Goal: Navigation & Orientation: Find specific page/section

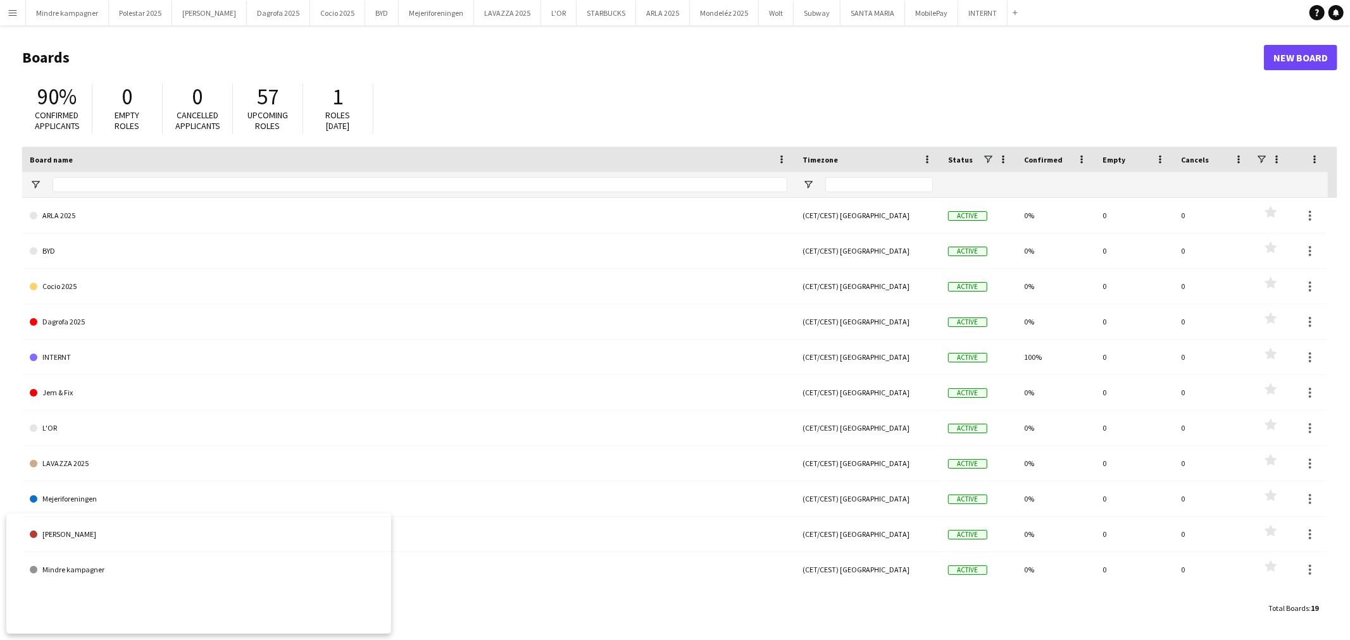
click at [13, 13] on app-icon "Menu" at bounding box center [13, 13] width 10 height 10
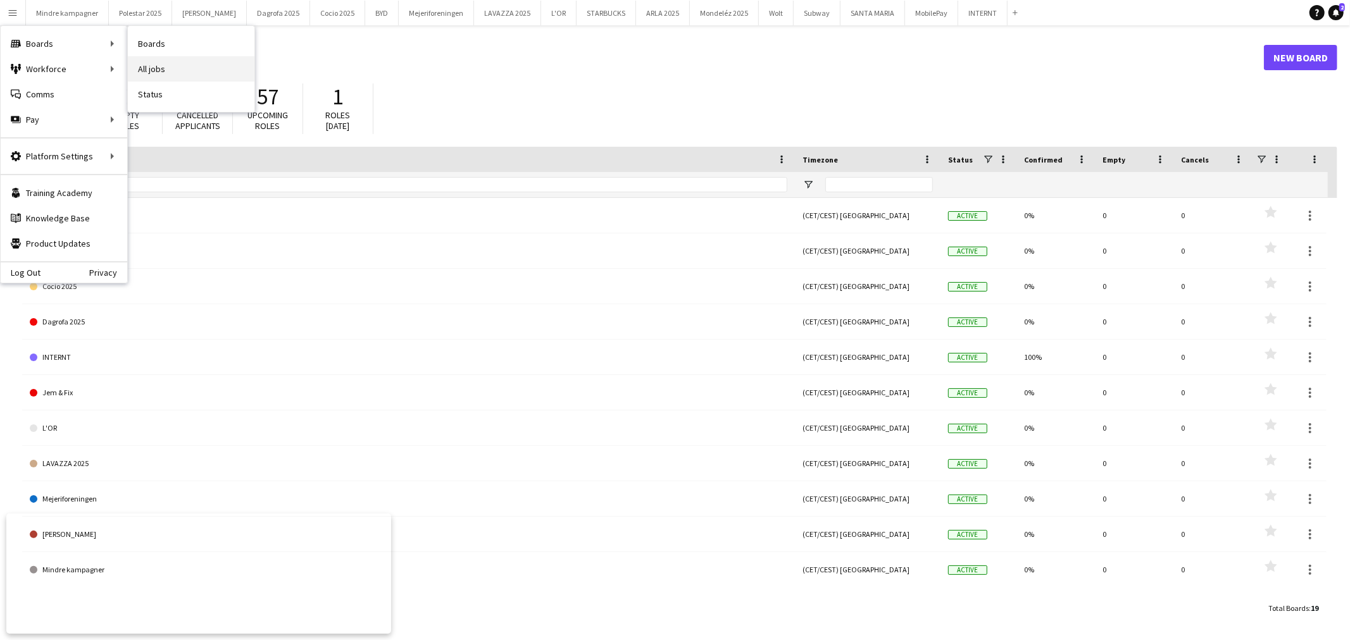
click at [147, 65] on link "All jobs" at bounding box center [191, 68] width 127 height 25
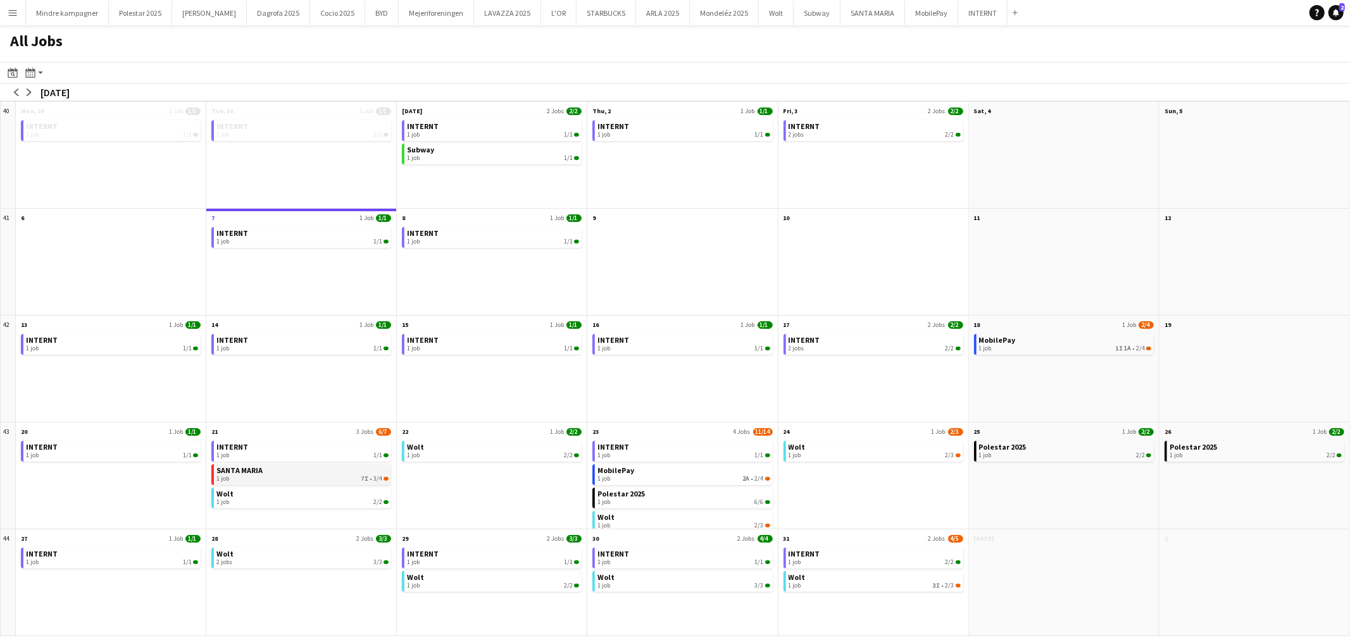
click at [346, 477] on div "1 job 7I • 3/4" at bounding box center [302, 479] width 172 height 8
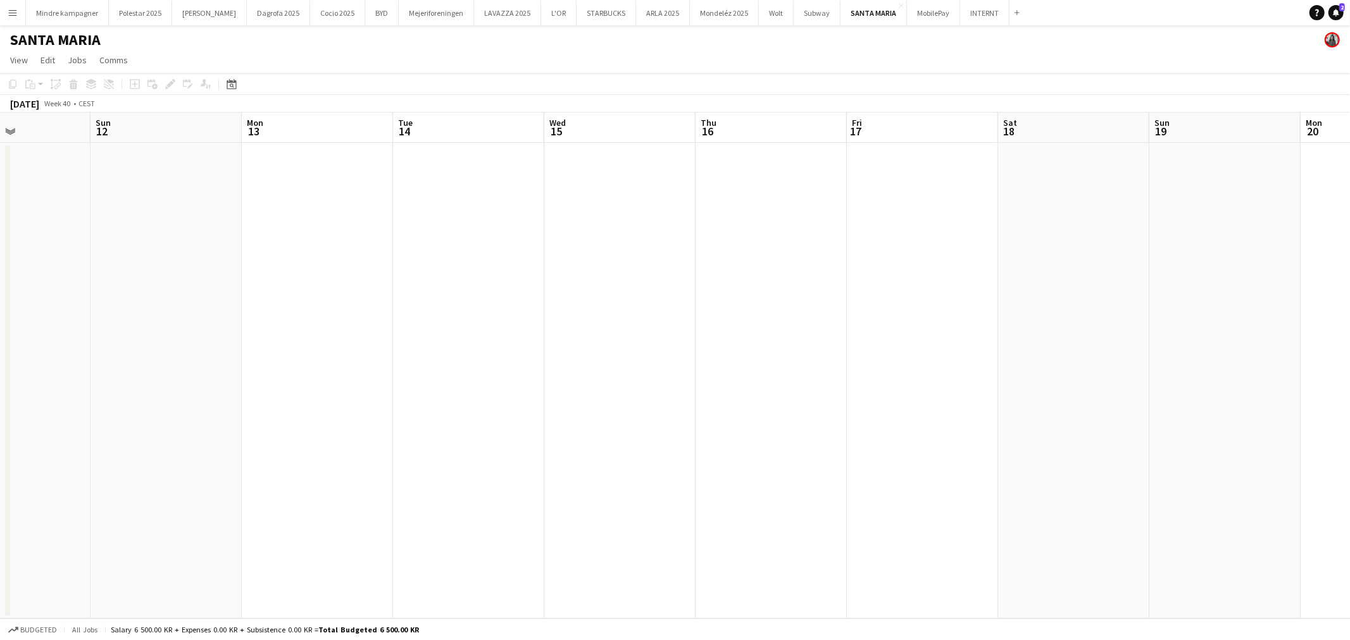
scroll to position [0, 463]
drag, startPoint x: 870, startPoint y: 391, endPoint x: 105, endPoint y: 414, distance: 765.4
click at [105, 414] on app-calendar-viewport "Wed 8 Thu 9 Fri 10 Sat 11 Sun 12 Mon 13 Tue 14 Wed 15 Thu 16 Fri 17 Sat 18 Sun …" at bounding box center [675, 366] width 1350 height 506
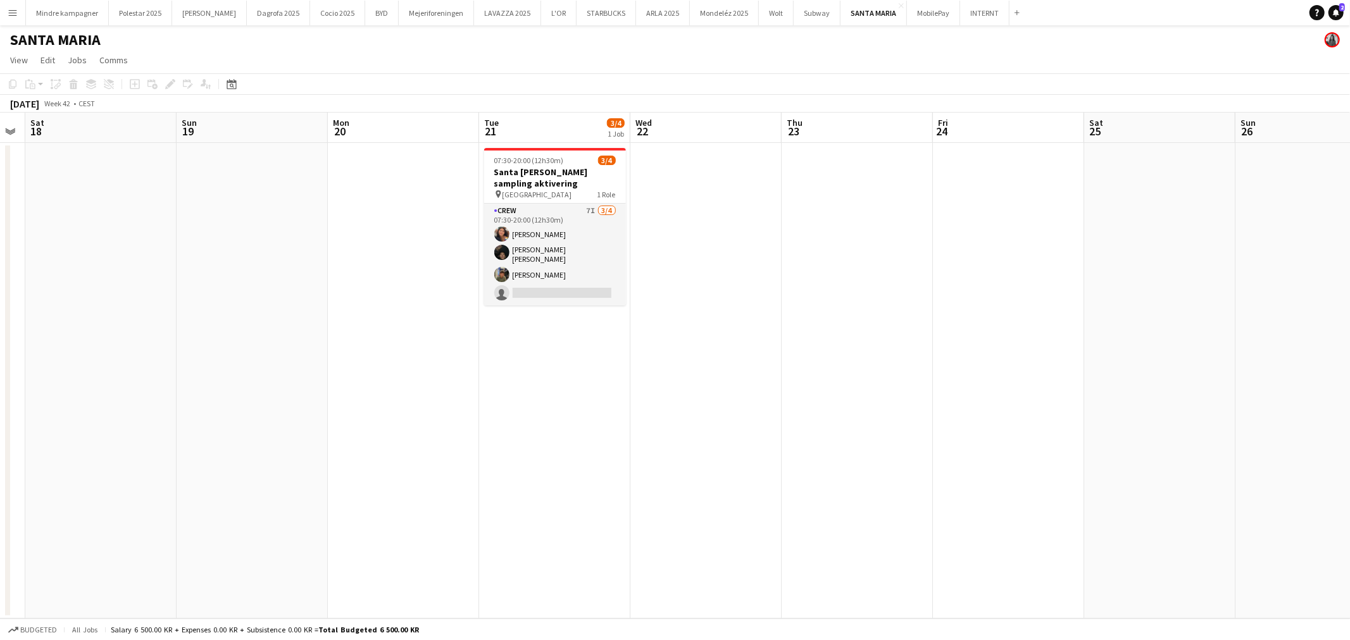
scroll to position [0, 479]
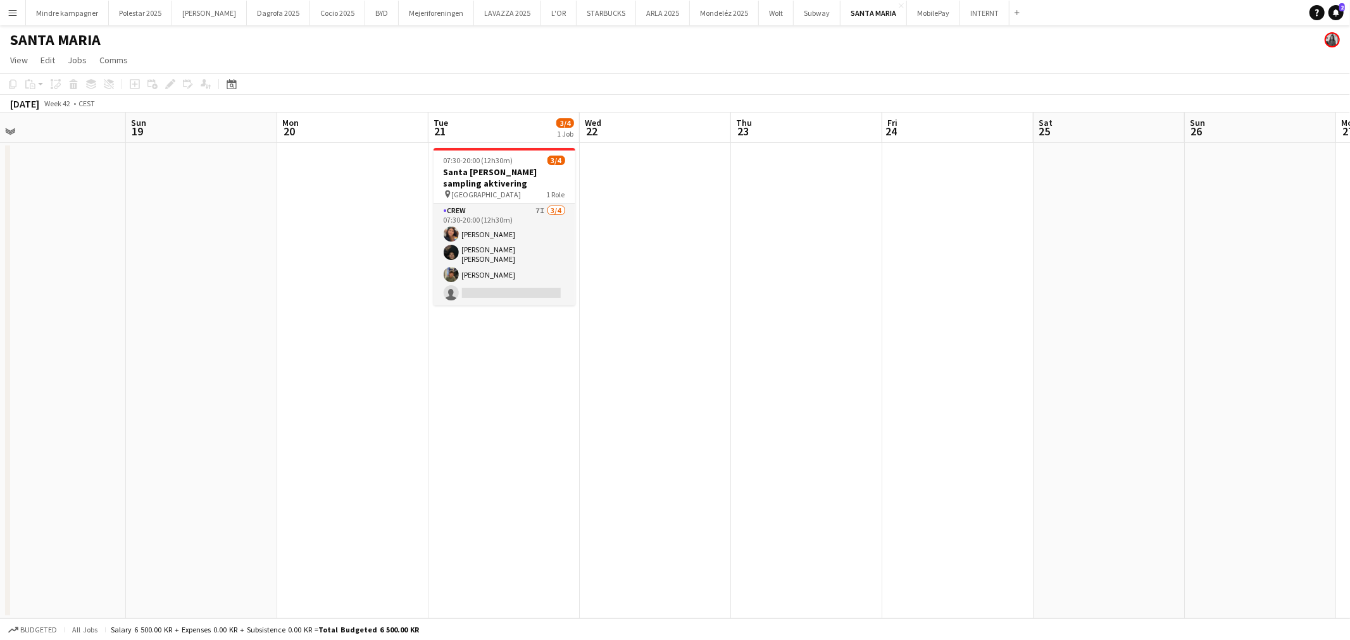
drag, startPoint x: 1256, startPoint y: 316, endPoint x: 180, endPoint y: 330, distance: 1075.9
click at [180, 330] on app-calendar-viewport "Wed 15 Thu 16 Fri 17 Sat 18 Sun 19 Mon 20 Tue 21 3/4 1 Job Wed 22 Thu 23 Fri 24…" at bounding box center [675, 366] width 1350 height 506
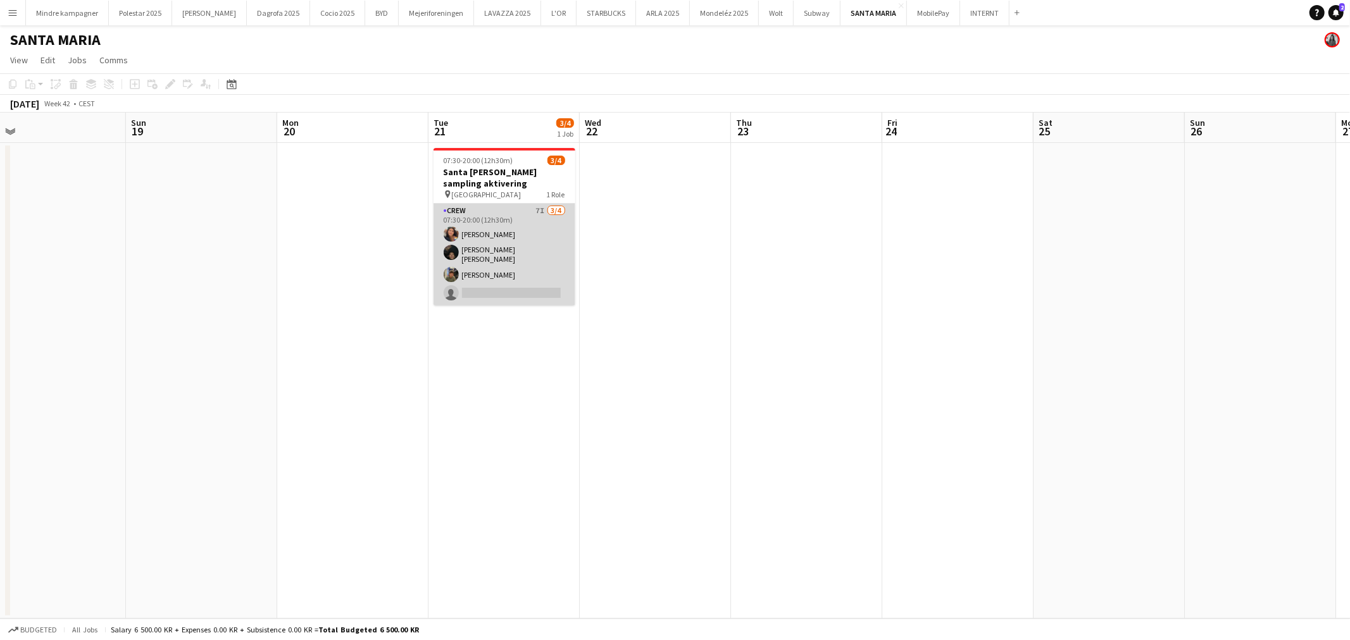
click at [527, 293] on app-card-role "Crew 7I [DATE] 07:30-20:00 (12h30m) [PERSON_NAME] [PERSON_NAME] [PERSON_NAME] […" at bounding box center [504, 255] width 142 height 102
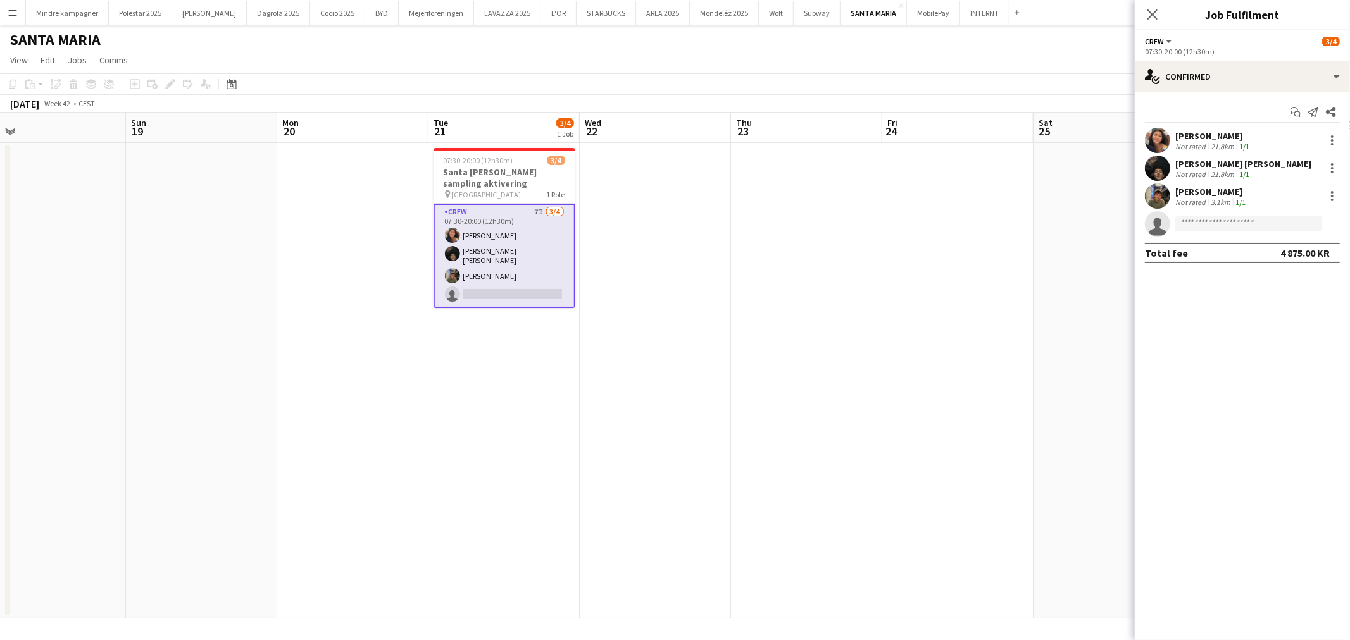
click at [877, 497] on app-date-cell at bounding box center [806, 381] width 151 height 476
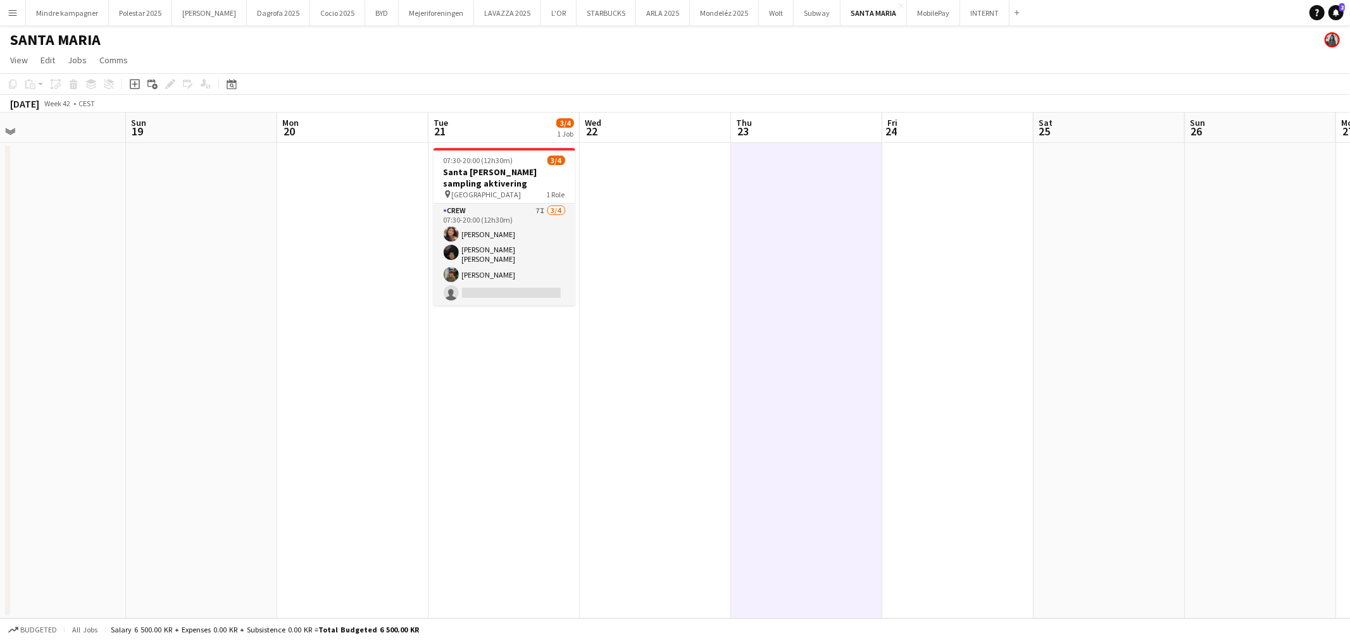
click at [13, 15] on app-icon "Menu" at bounding box center [13, 13] width 10 height 10
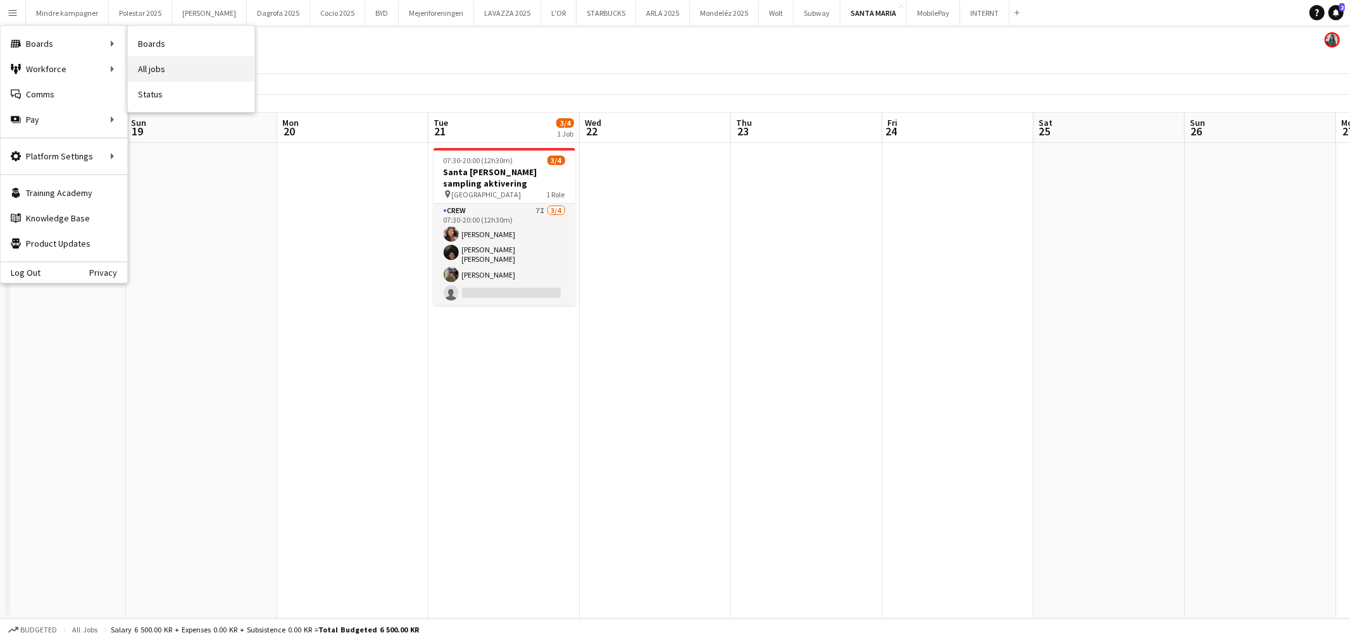
click at [172, 67] on link "All jobs" at bounding box center [191, 68] width 127 height 25
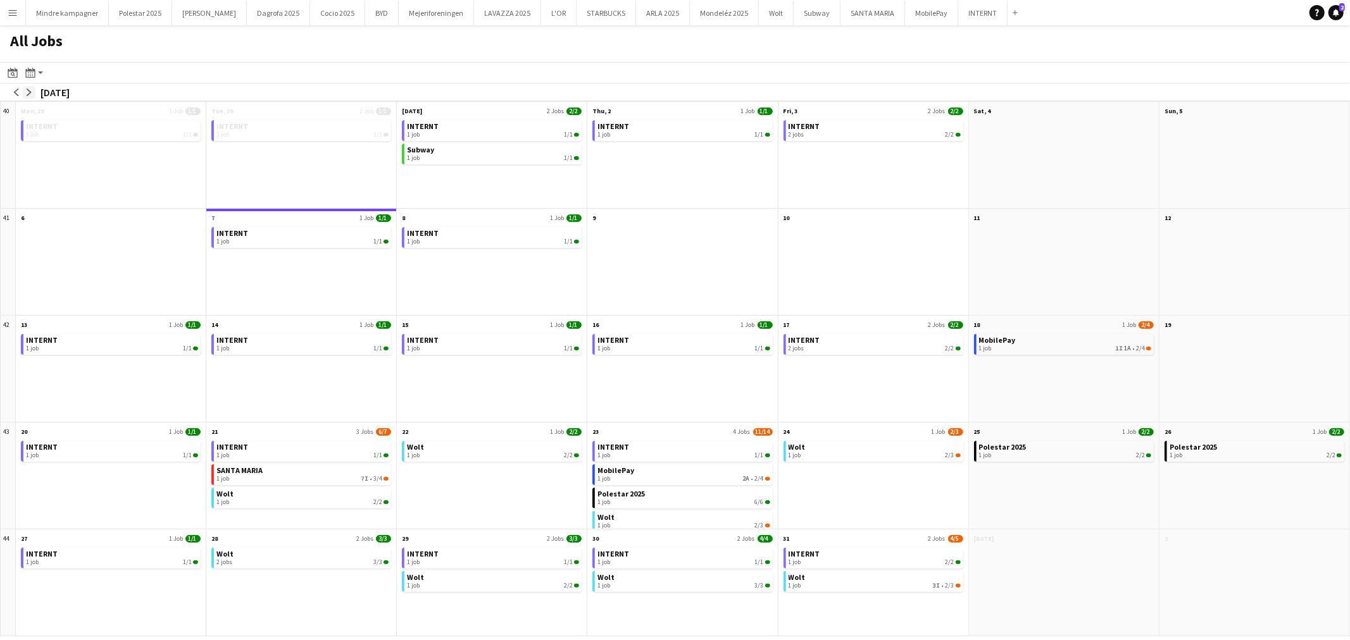
click at [27, 92] on app-icon "arrow-right" at bounding box center [29, 93] width 8 height 8
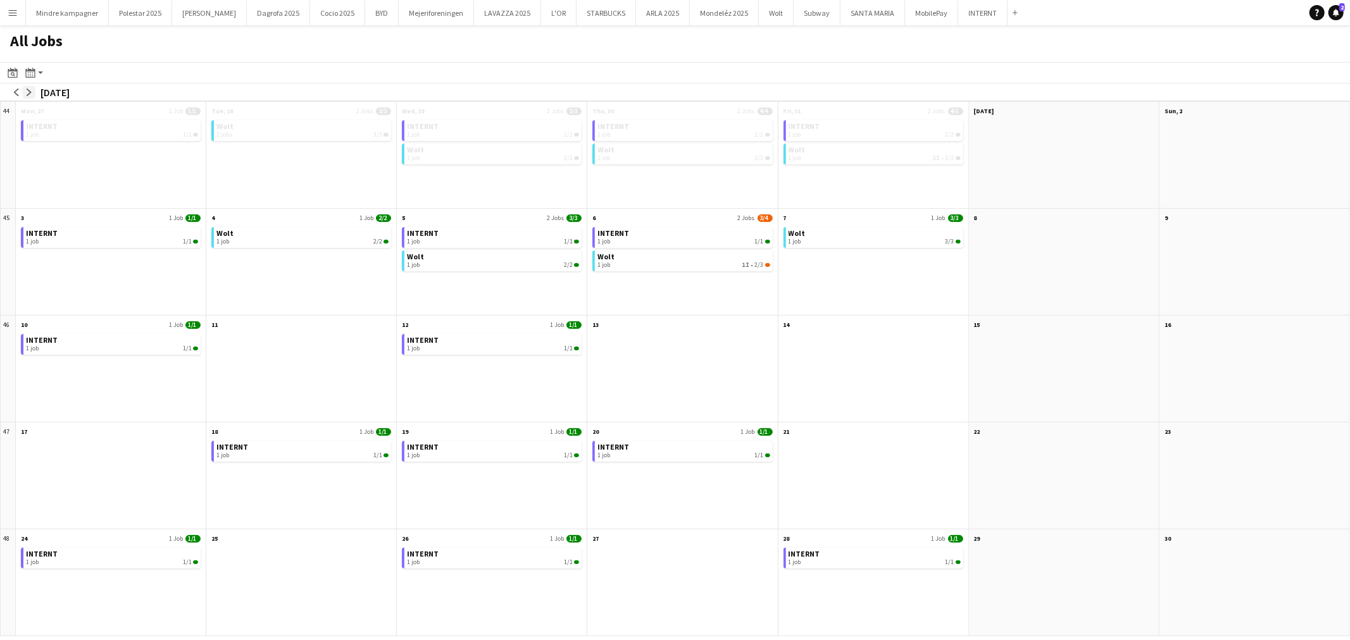
click at [28, 93] on app-icon "arrow-right" at bounding box center [29, 93] width 8 height 8
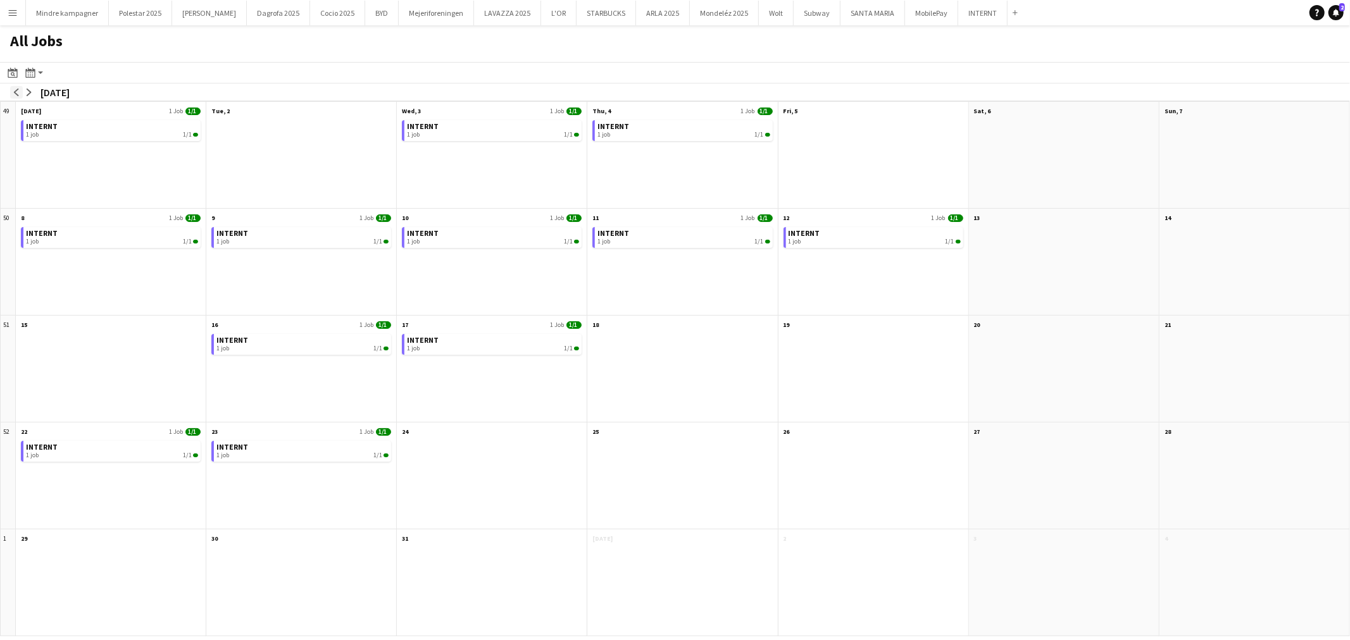
click at [16, 92] on app-icon "arrow-left" at bounding box center [17, 93] width 8 height 8
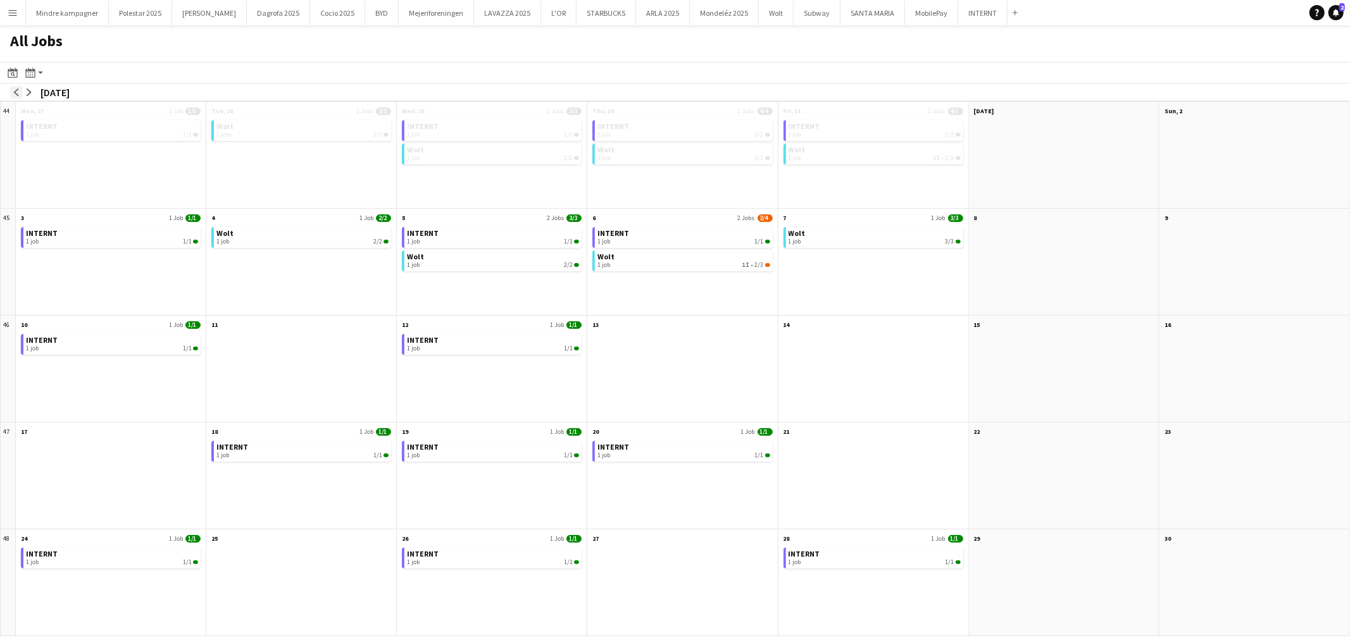
click at [19, 93] on app-icon "arrow-left" at bounding box center [17, 93] width 8 height 8
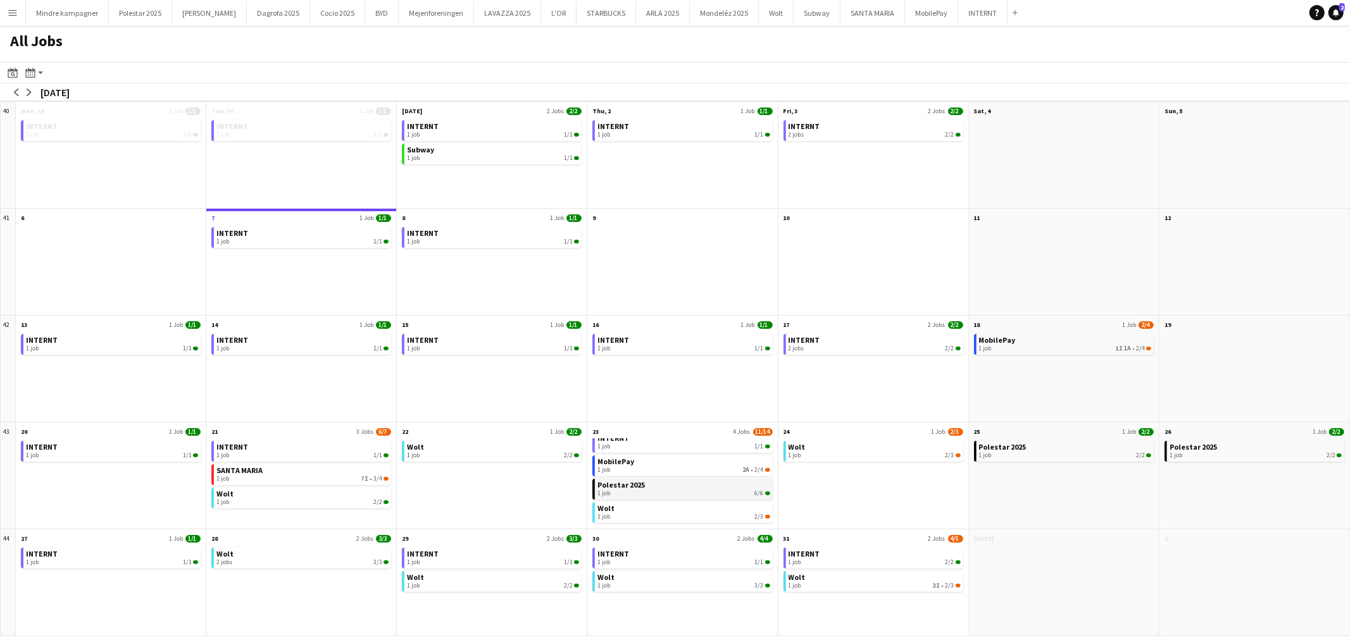
scroll to position [10, 0]
